Goal: Find specific page/section: Find specific page/section

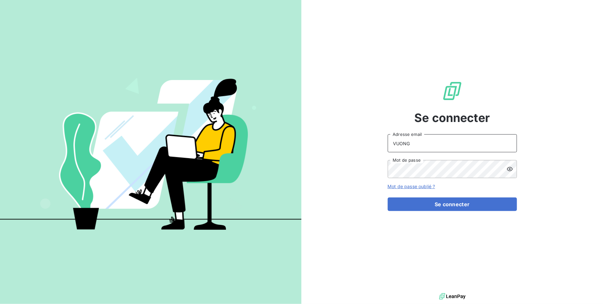
drag, startPoint x: 439, startPoint y: 146, endPoint x: 285, endPoint y: 148, distance: 153.7
click at [303, 148] on div "Se connecter VUONG Adresse email Mot de passe Mot de passe oublié ? Se connecter" at bounding box center [451, 146] width 301 height 292
type input "[EMAIL_ADDRESS][PERSON_NAME][DOMAIN_NAME]"
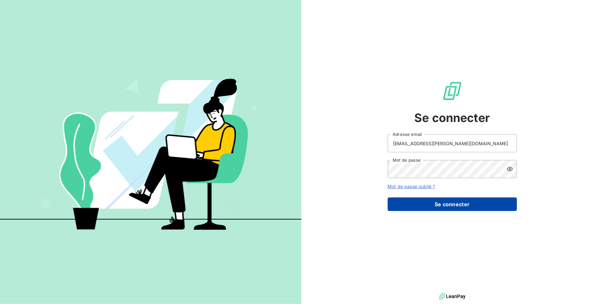
click at [427, 202] on button "Se connecter" at bounding box center [451, 205] width 129 height 14
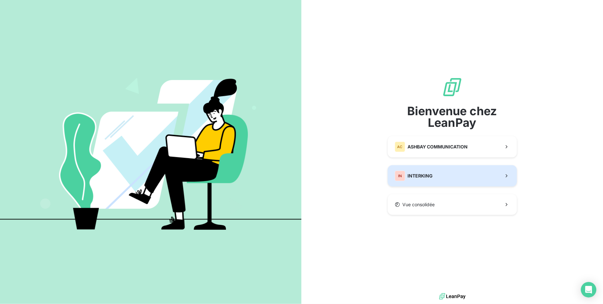
click at [430, 175] on span "INTERKING" at bounding box center [420, 176] width 25 height 6
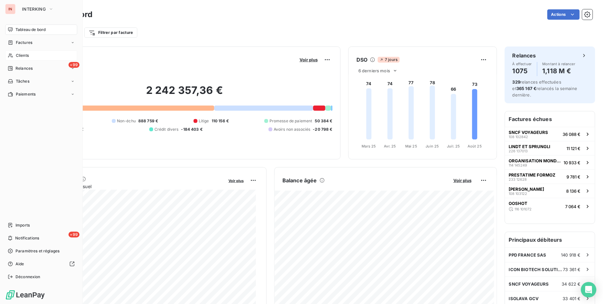
click at [35, 52] on div "Clients" at bounding box center [41, 55] width 72 height 10
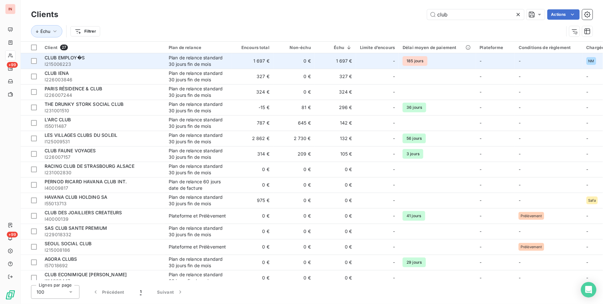
type input "club"
click at [108, 59] on div "CLUB EMPLOY�S" at bounding box center [103, 58] width 116 height 6
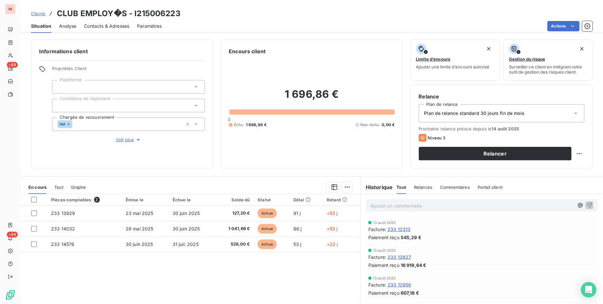
scroll to position [33, 0]
